Goal: Task Accomplishment & Management: Use online tool/utility

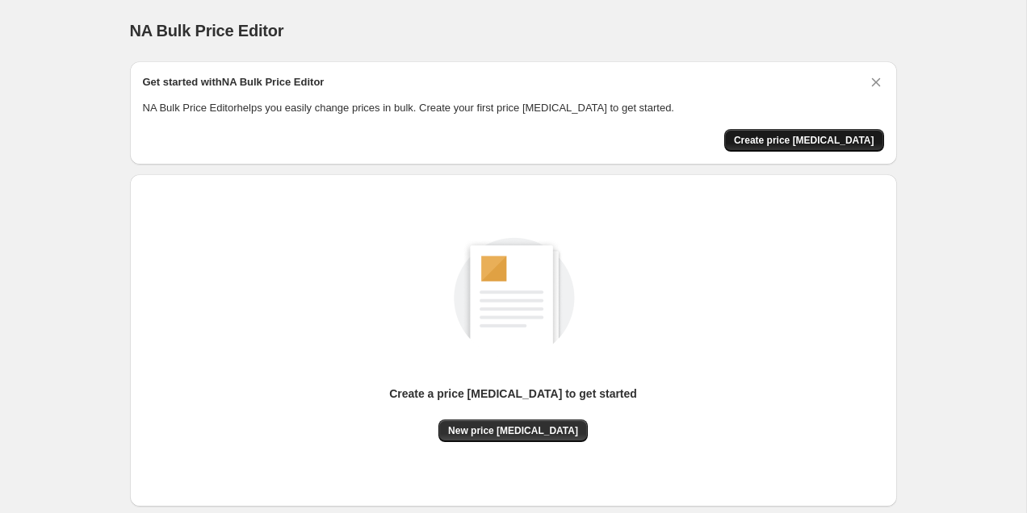
click at [795, 137] on span "Create price [MEDICAL_DATA]" at bounding box center [804, 140] width 140 height 13
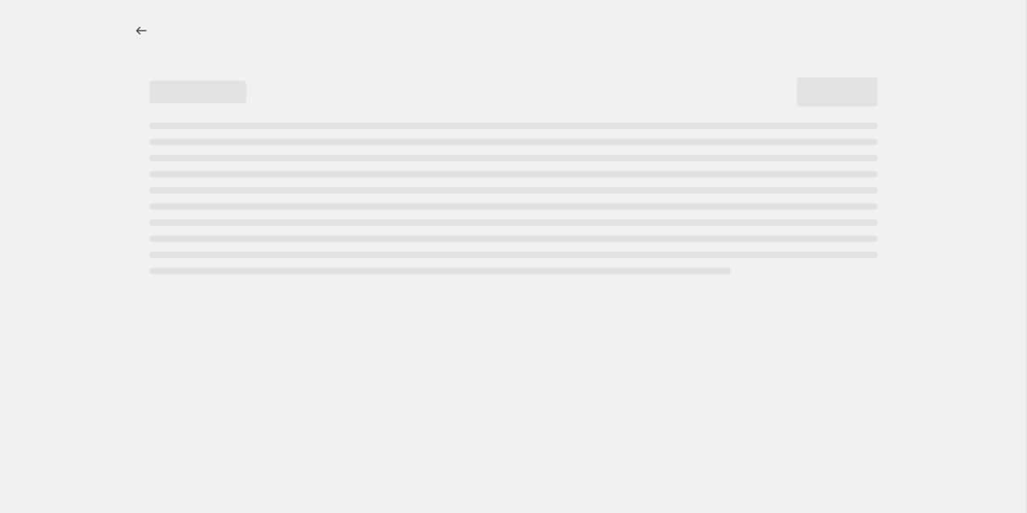
select select "percentage"
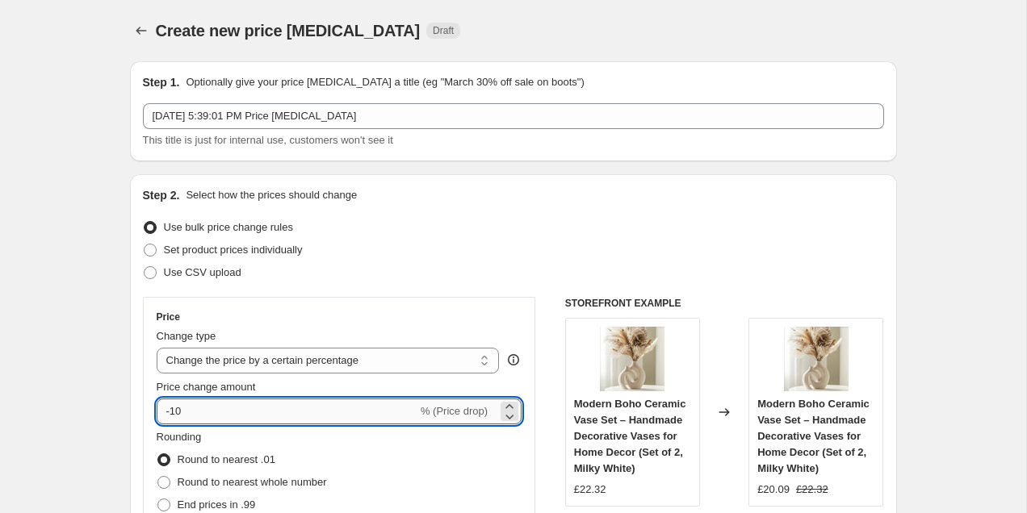
click at [198, 411] on input "-10" at bounding box center [287, 412] width 261 height 26
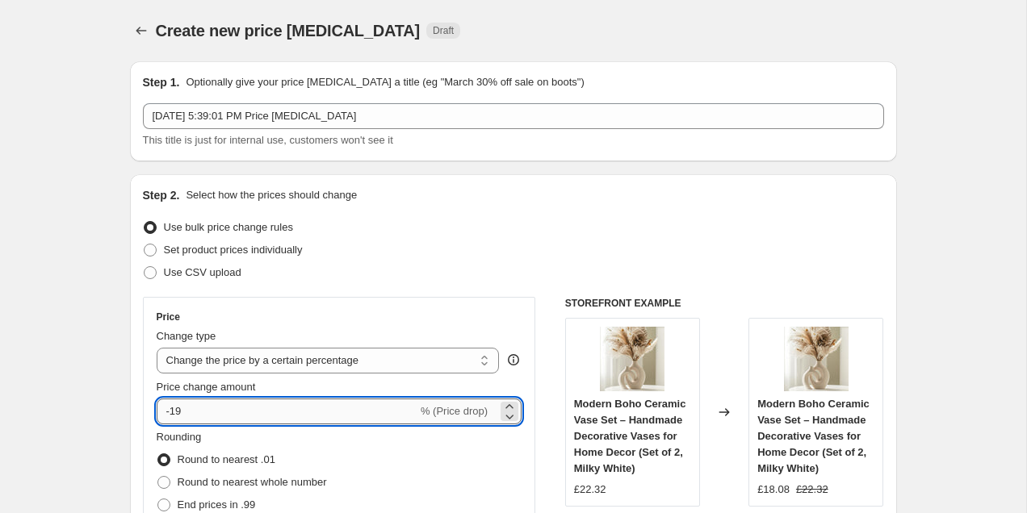
click at [210, 405] on input "-19" at bounding box center [287, 412] width 261 height 26
type input "-1"
type input "-21"
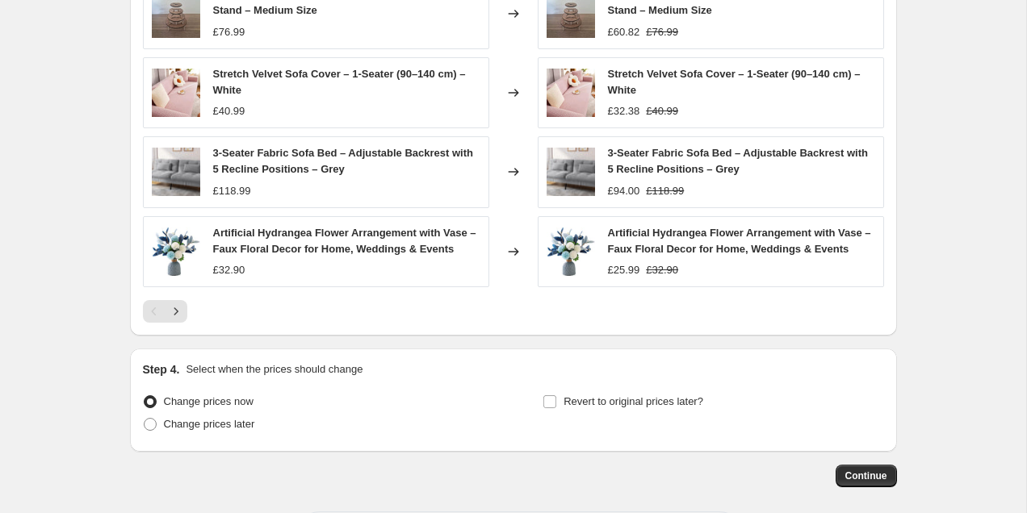
scroll to position [1099, 0]
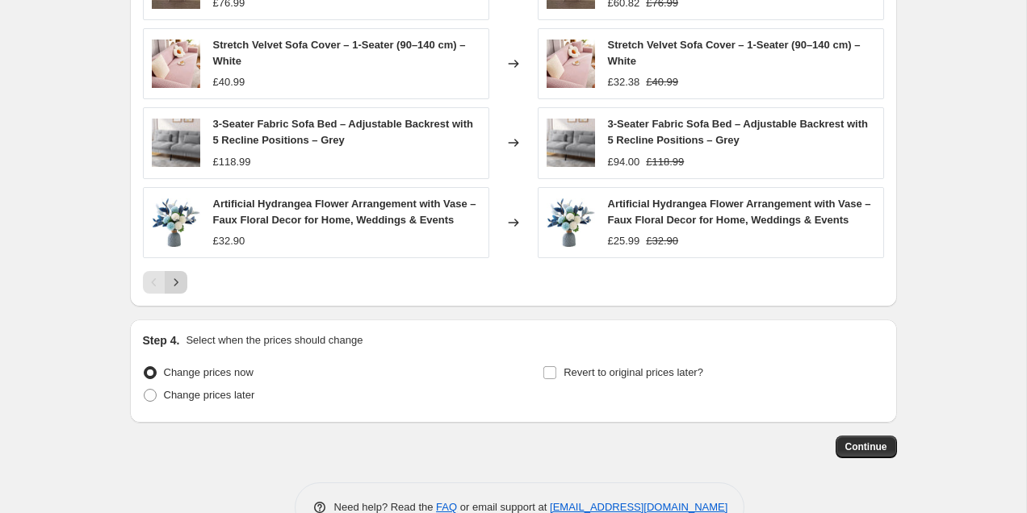
click at [177, 280] on icon "Next" at bounding box center [176, 283] width 16 height 16
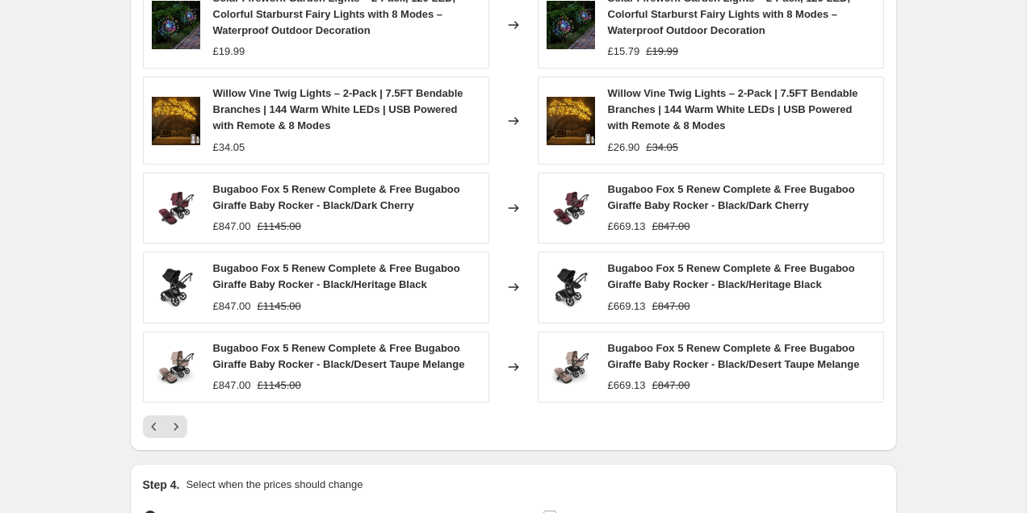
scroll to position [1159, 0]
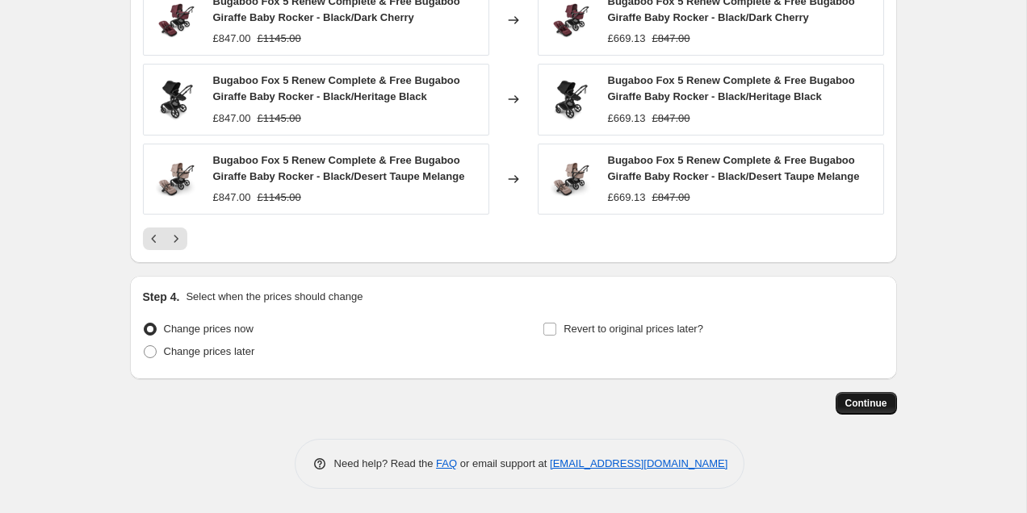
click at [858, 404] on span "Continue" at bounding box center [866, 403] width 42 height 13
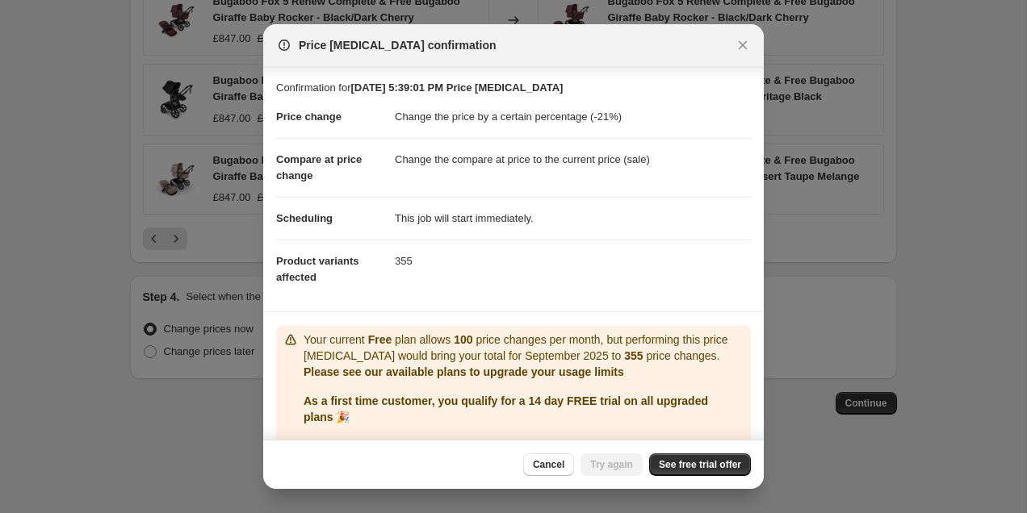
scroll to position [34, 0]
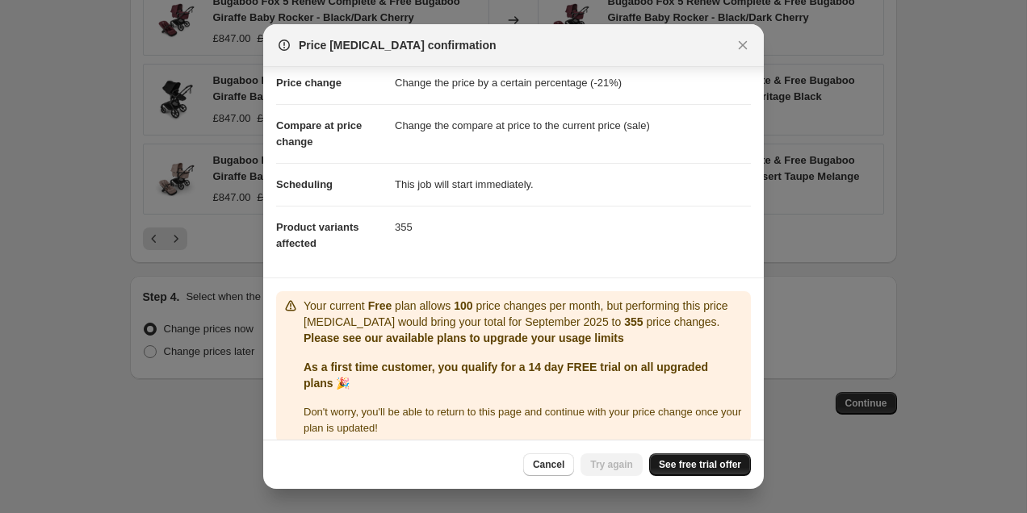
click at [688, 461] on span "See free trial offer" at bounding box center [700, 465] width 82 height 13
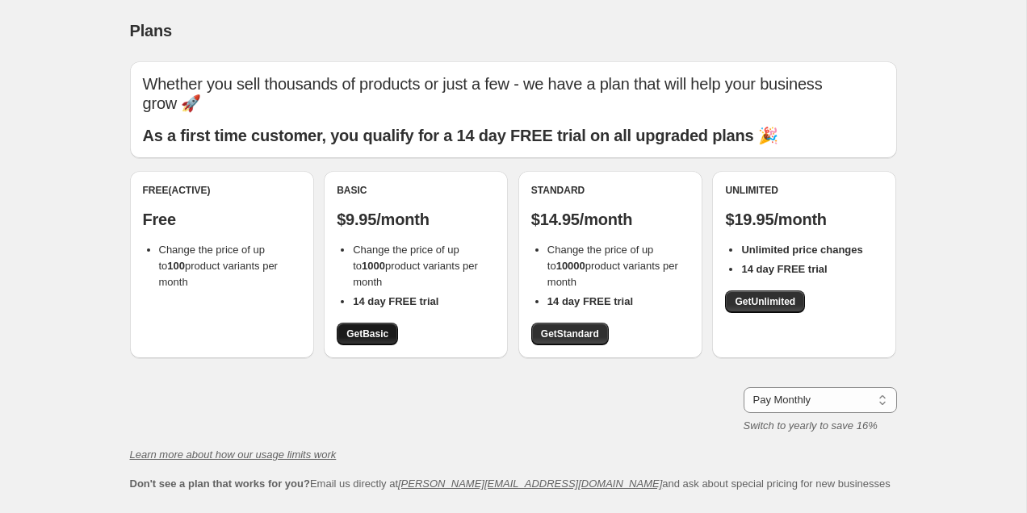
click at [370, 328] on span "Get Basic" at bounding box center [367, 334] width 42 height 13
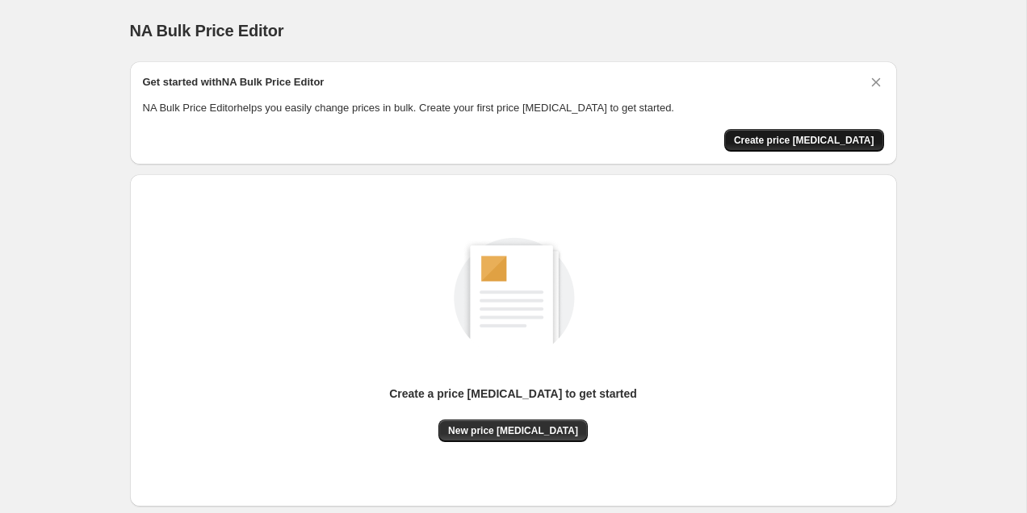
click at [792, 145] on span "Create price [MEDICAL_DATA]" at bounding box center [804, 140] width 140 height 13
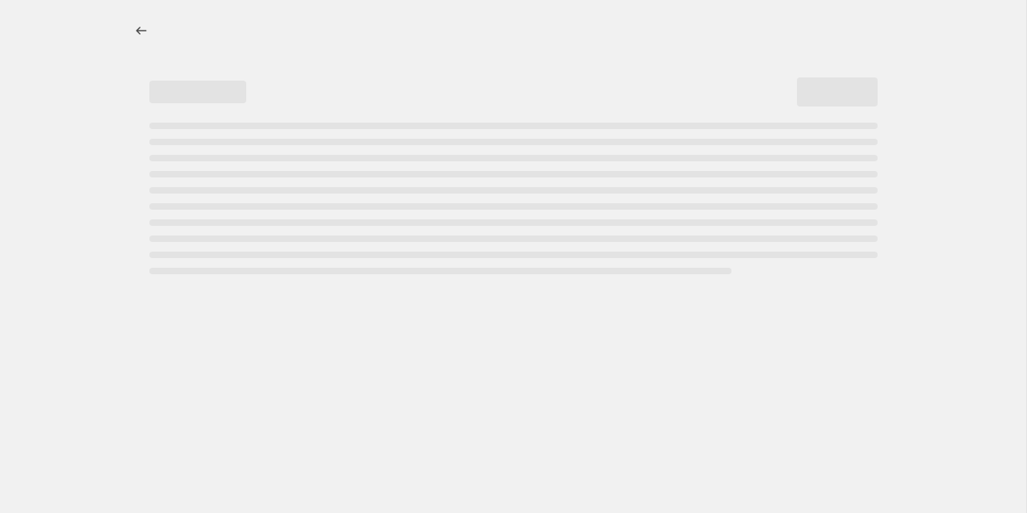
select select "percentage"
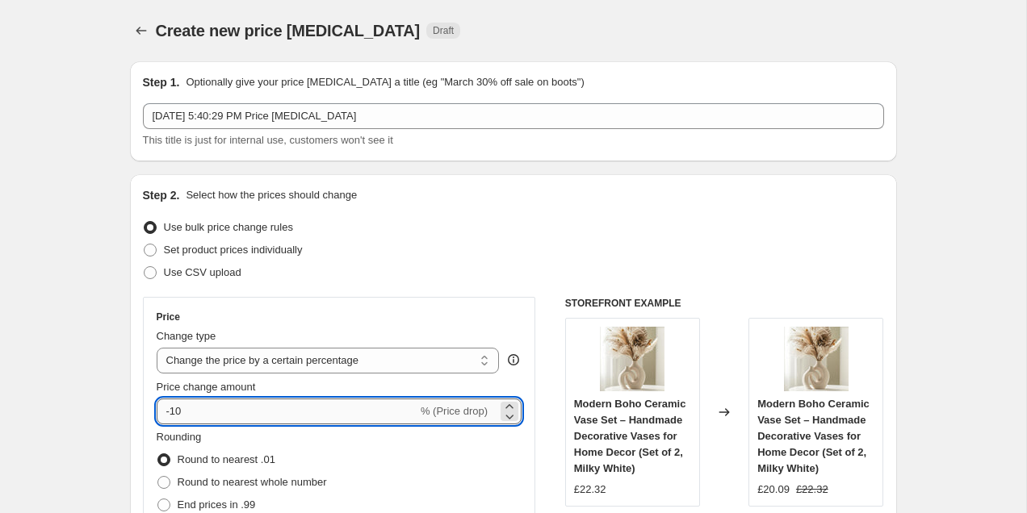
click at [229, 409] on input "-10" at bounding box center [287, 412] width 261 height 26
type input "-1"
type input "-21"
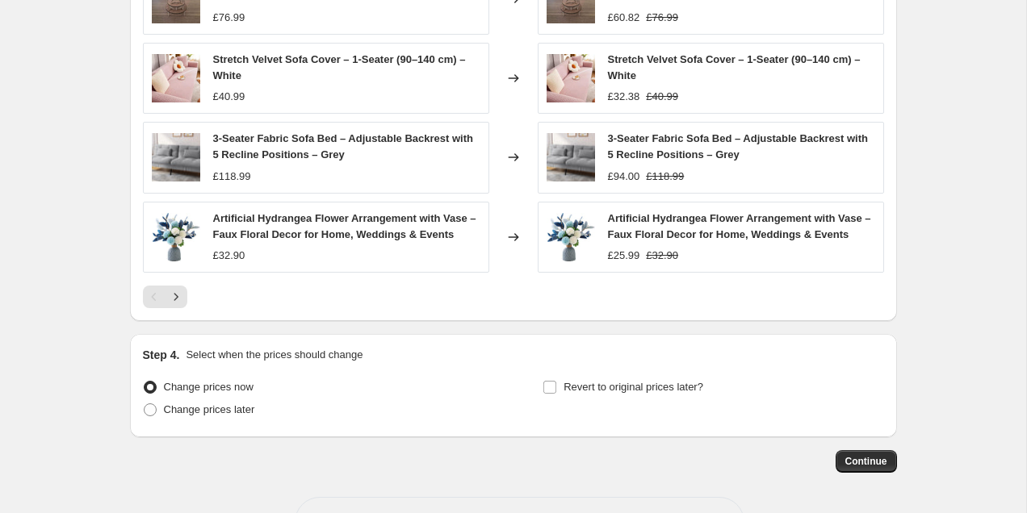
scroll to position [1142, 0]
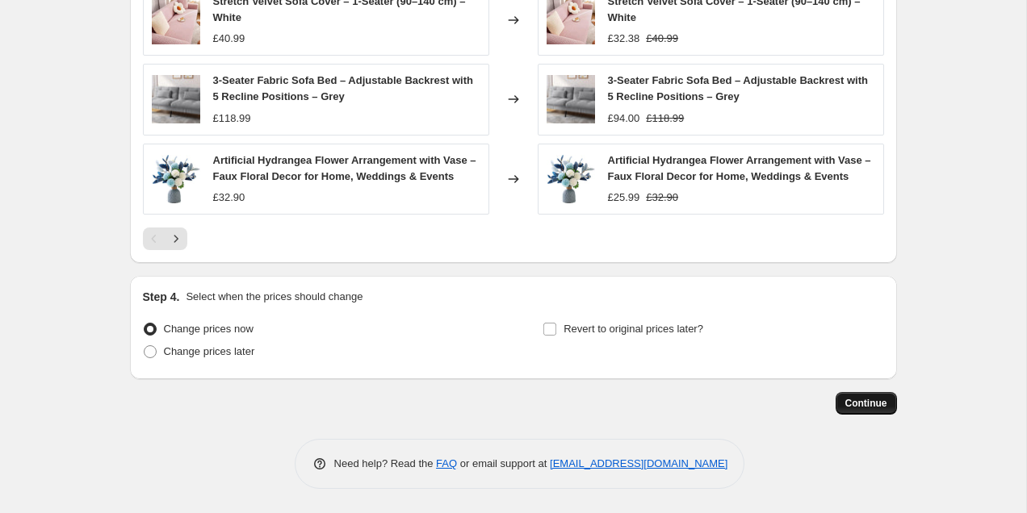
click at [865, 392] on button "Continue" at bounding box center [866, 403] width 61 height 23
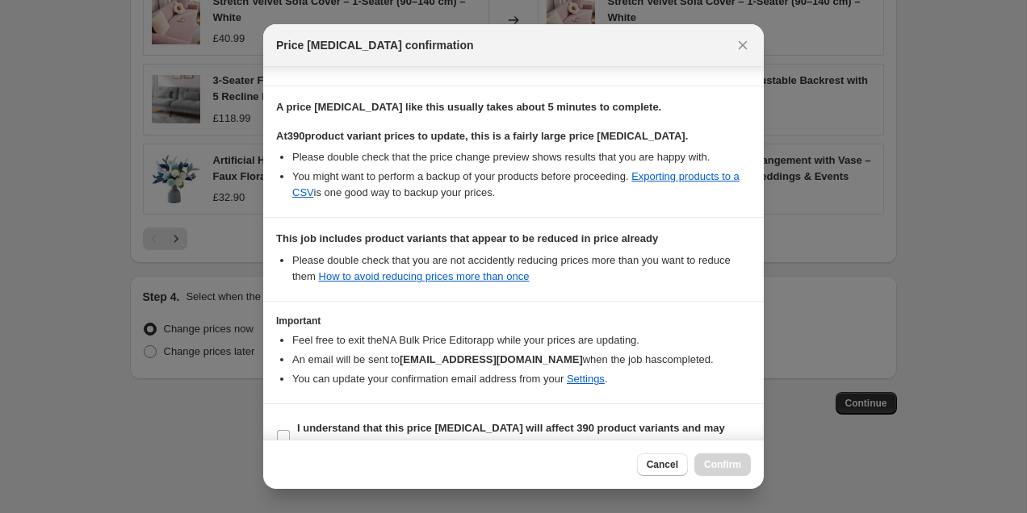
scroll to position [255, 0]
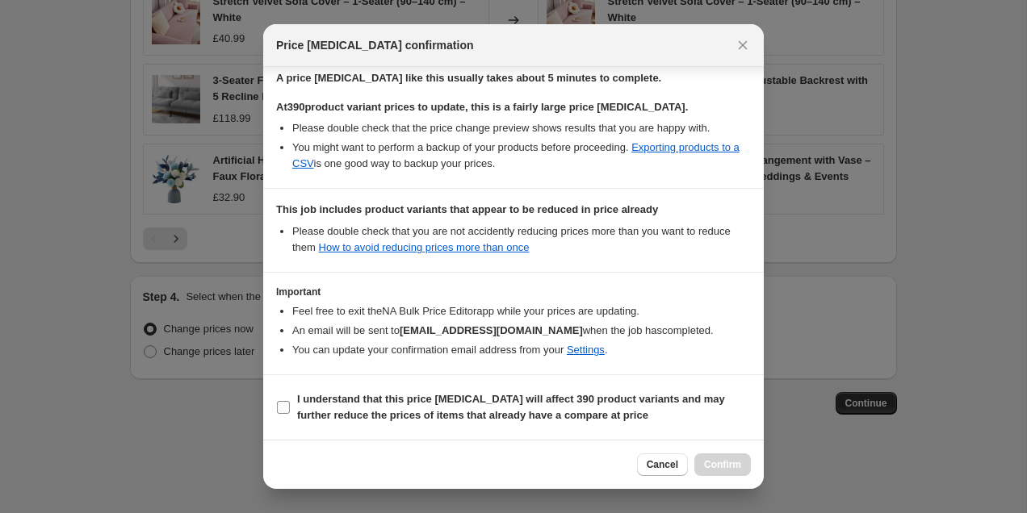
click at [320, 395] on b "I understand that this price [MEDICAL_DATA] will affect 390 product variants an…" at bounding box center [511, 407] width 428 height 28
click at [290, 401] on input "I understand that this price [MEDICAL_DATA] will affect 390 product variants an…" at bounding box center [283, 407] width 13 height 13
checkbox input "true"
click at [723, 455] on button "Confirm" at bounding box center [722, 465] width 57 height 23
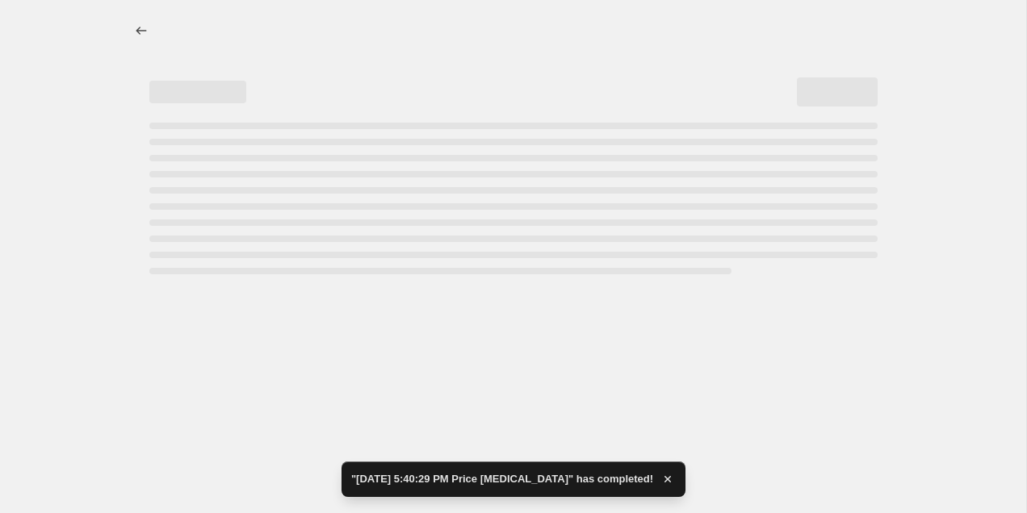
select select "percentage"
